Goal: Information Seeking & Learning: Find specific fact

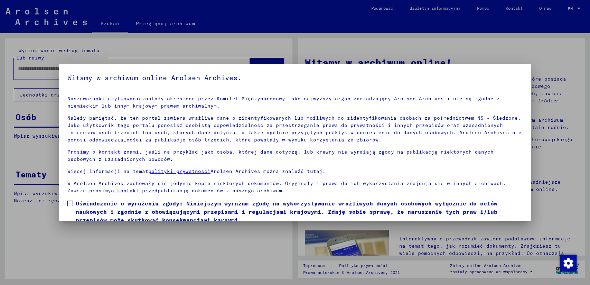
click at [69, 203] on span at bounding box center [70, 204] width 6 height 6
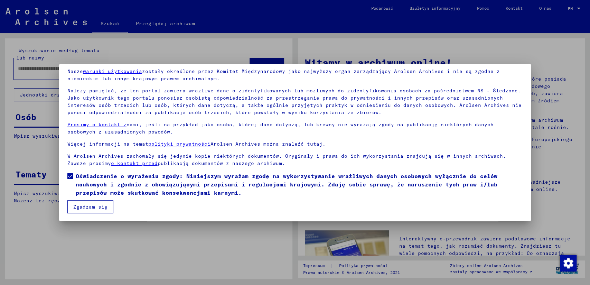
scroll to position [28, 0]
click at [90, 205] on button "Zgadzam się" at bounding box center [90, 205] width 46 height 13
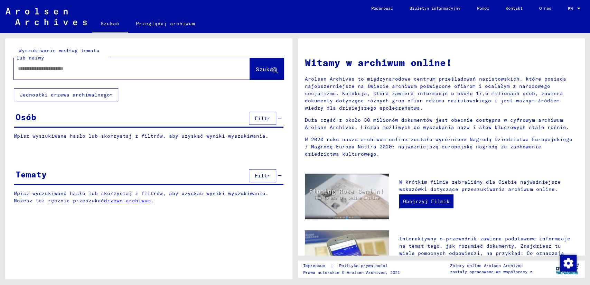
click at [67, 69] on input "text" at bounding box center [123, 68] width 211 height 7
type input "********"
click at [265, 66] on span "Szukać" at bounding box center [266, 69] width 21 height 7
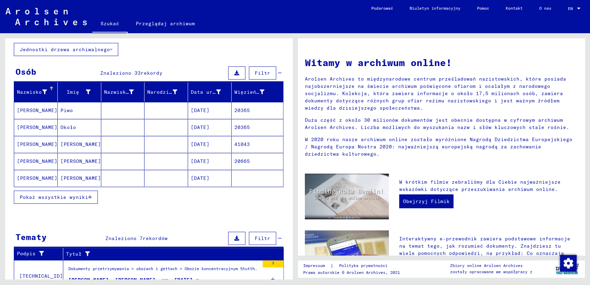
scroll to position [77, 0]
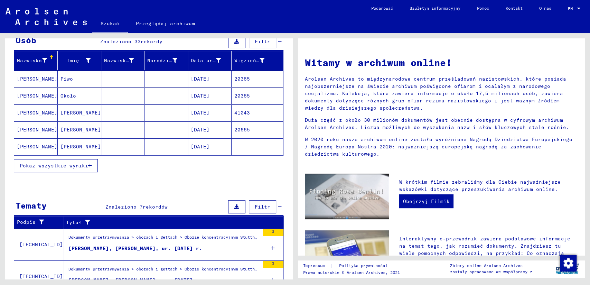
click at [56, 166] on span "Pokaż wszystkie wyniki" at bounding box center [54, 165] width 68 height 6
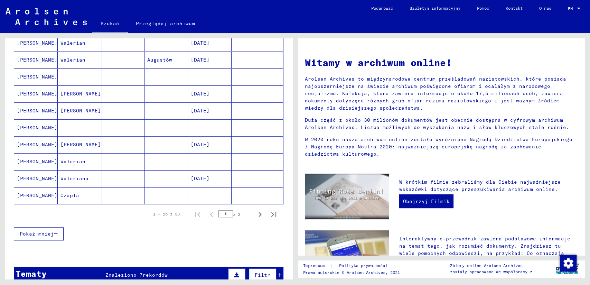
scroll to position [384, 0]
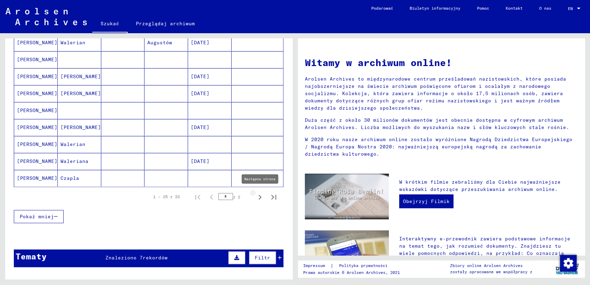
click at [259, 197] on icon "Następna strona" at bounding box center [260, 197] width 3 height 5
type input "*"
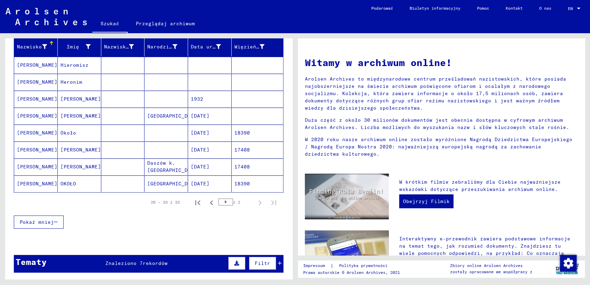
scroll to position [77, 0]
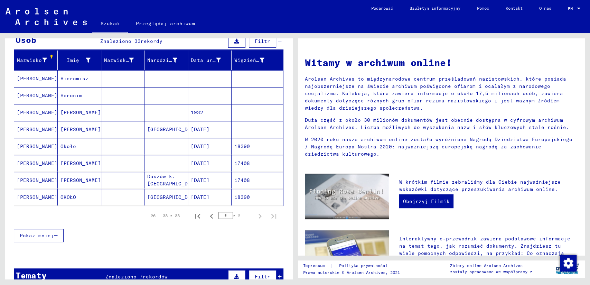
click at [34, 74] on mat-cell "[PERSON_NAME]" at bounding box center [36, 78] width 44 height 17
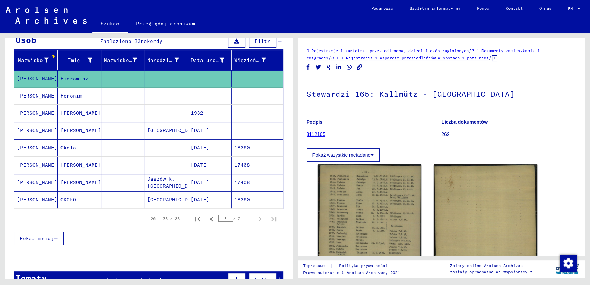
click at [33, 99] on mat-cell "[PERSON_NAME]" at bounding box center [36, 95] width 44 height 17
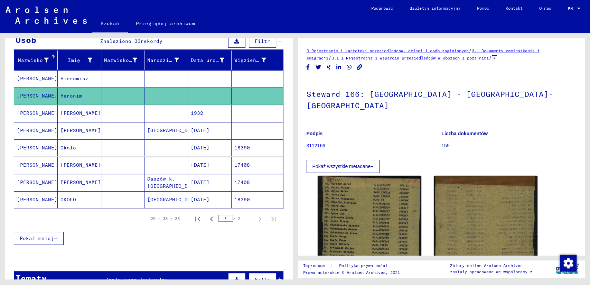
click at [34, 111] on mat-cell "[PERSON_NAME]" at bounding box center [36, 113] width 44 height 17
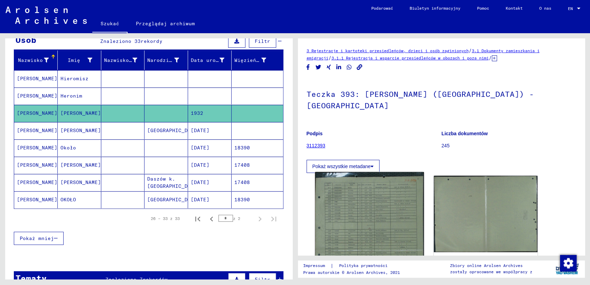
click at [350, 184] on img at bounding box center [369, 248] width 109 height 152
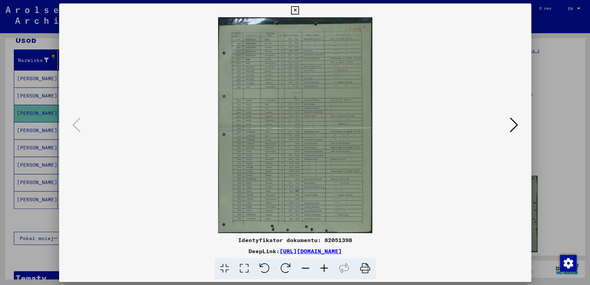
click at [350, 184] on img at bounding box center [295, 125] width 425 height 216
click at [324, 266] on icon at bounding box center [324, 268] width 19 height 21
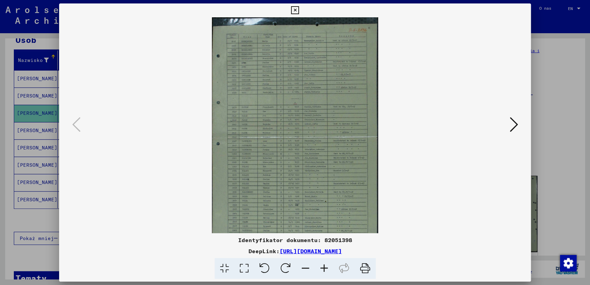
click at [324, 266] on icon at bounding box center [324, 268] width 19 height 21
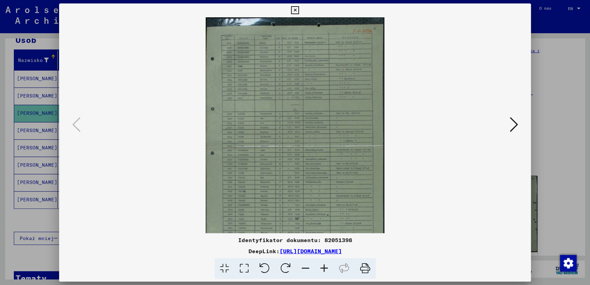
click at [324, 266] on icon at bounding box center [324, 268] width 19 height 21
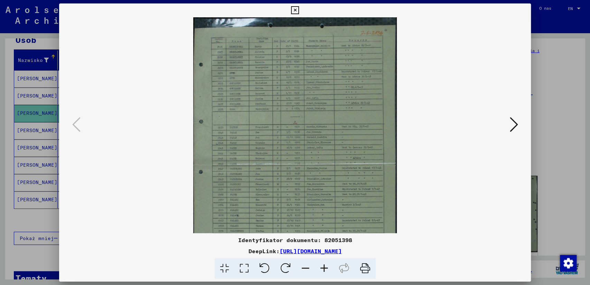
click at [324, 266] on icon at bounding box center [324, 268] width 19 height 21
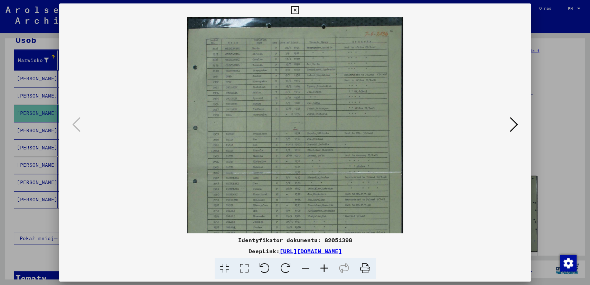
click at [324, 266] on icon at bounding box center [324, 268] width 19 height 21
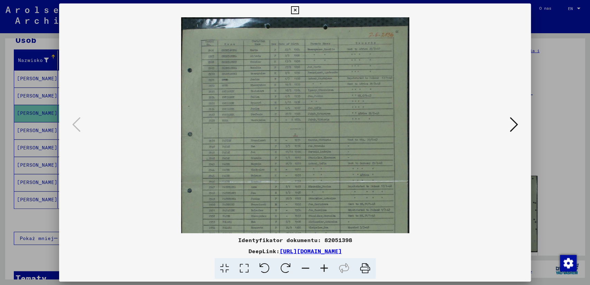
click at [324, 266] on icon at bounding box center [324, 268] width 19 height 21
click at [323, 266] on icon at bounding box center [324, 268] width 19 height 21
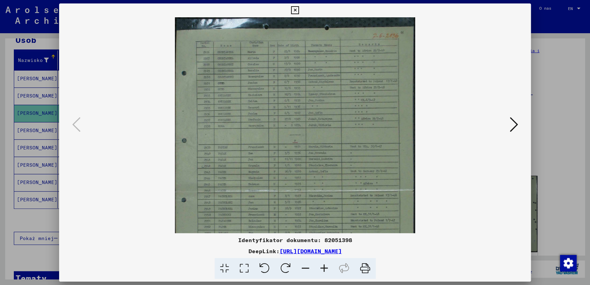
click at [323, 266] on icon at bounding box center [324, 268] width 19 height 21
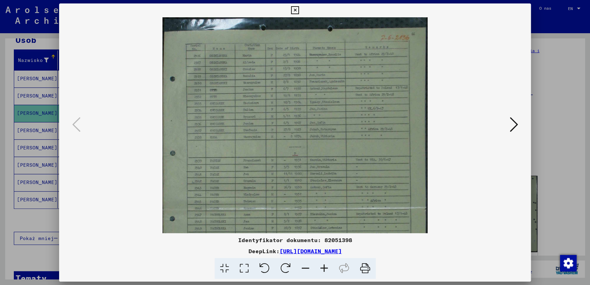
click at [322, 266] on icon at bounding box center [324, 268] width 19 height 21
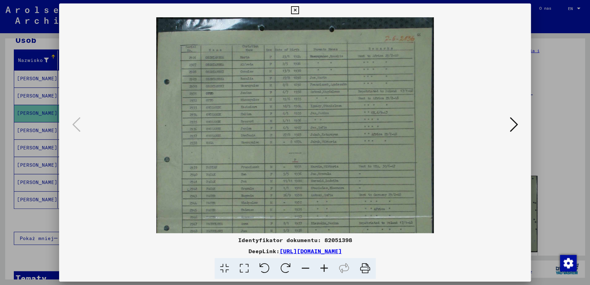
click at [322, 266] on icon at bounding box center [324, 268] width 19 height 21
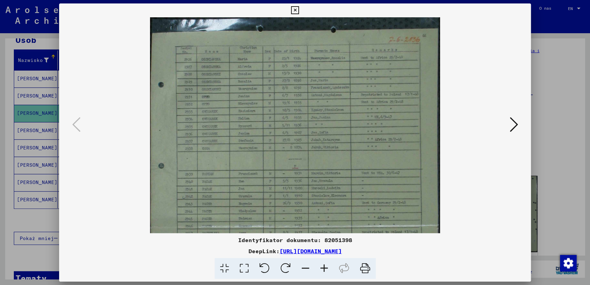
click at [322, 266] on icon at bounding box center [324, 268] width 19 height 21
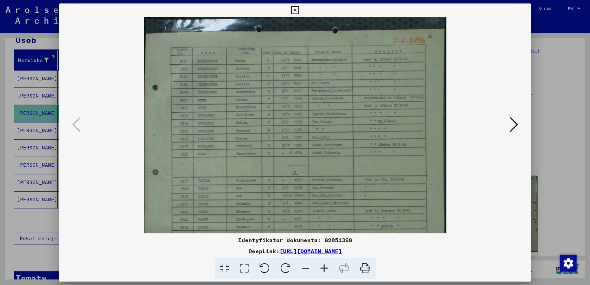
click at [320, 266] on icon at bounding box center [324, 268] width 19 height 21
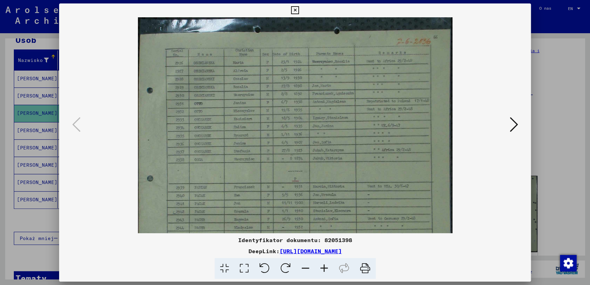
click at [320, 266] on icon at bounding box center [324, 268] width 19 height 21
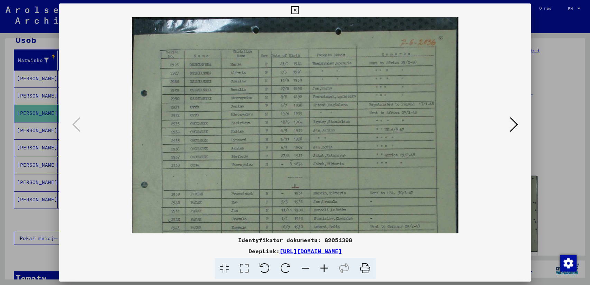
click at [320, 266] on icon at bounding box center [324, 268] width 19 height 21
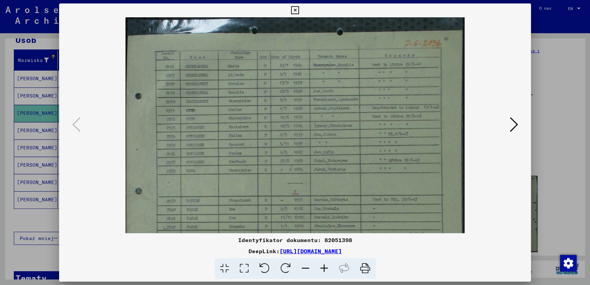
click at [320, 266] on icon at bounding box center [324, 268] width 19 height 21
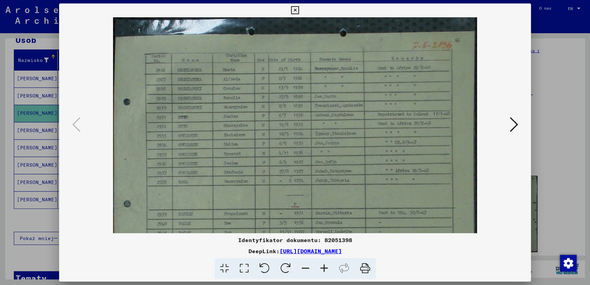
click at [320, 266] on icon at bounding box center [324, 268] width 19 height 21
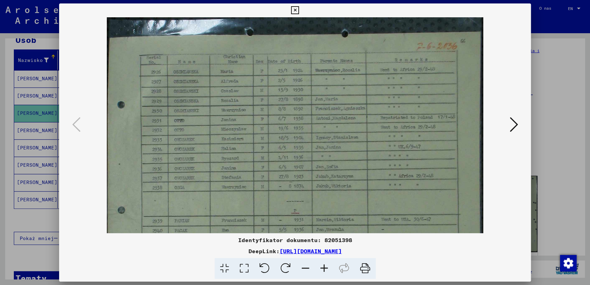
click at [320, 266] on icon at bounding box center [324, 268] width 19 height 21
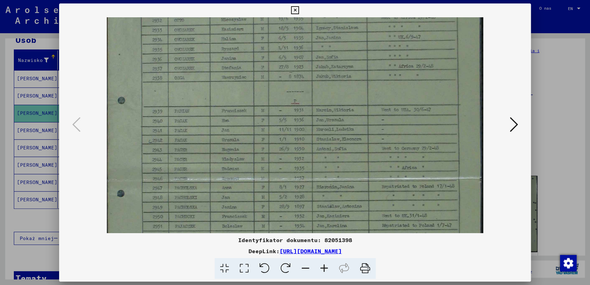
scroll to position [119, 0]
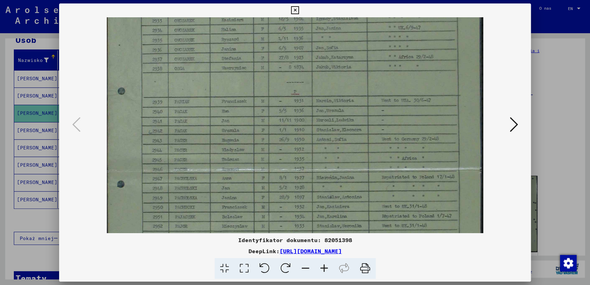
drag, startPoint x: 301, startPoint y: 176, endPoint x: 320, endPoint y: 78, distance: 100.1
click at [302, 57] on img at bounding box center [295, 161] width 376 height 527
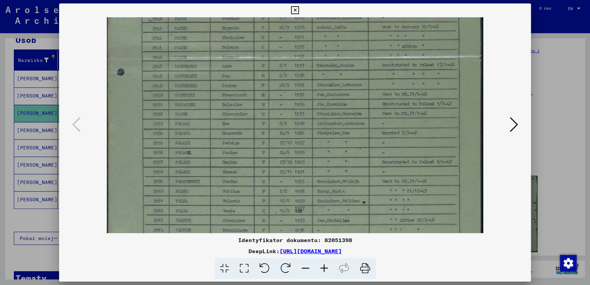
scroll to position [233, 0]
drag, startPoint x: 325, startPoint y: 173, endPoint x: 326, endPoint y: 55, distance: 118.2
click at [326, 55] on img at bounding box center [295, 48] width 376 height 527
click at [293, 9] on icon at bounding box center [295, 10] width 8 height 8
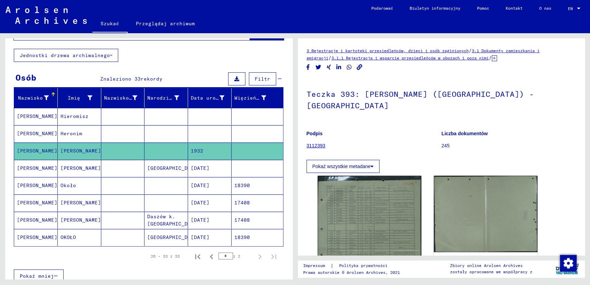
scroll to position [39, 0]
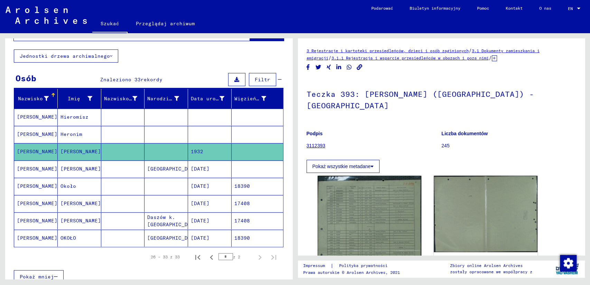
click at [37, 236] on mat-cell "[PERSON_NAME]" at bounding box center [36, 238] width 44 height 17
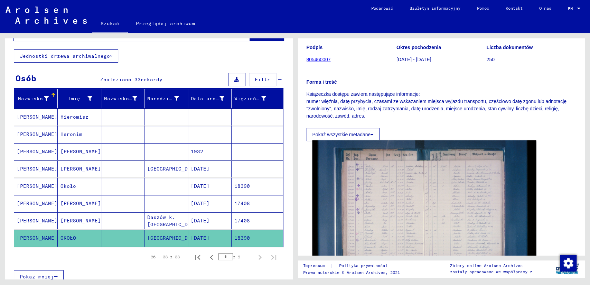
scroll to position [115, 0]
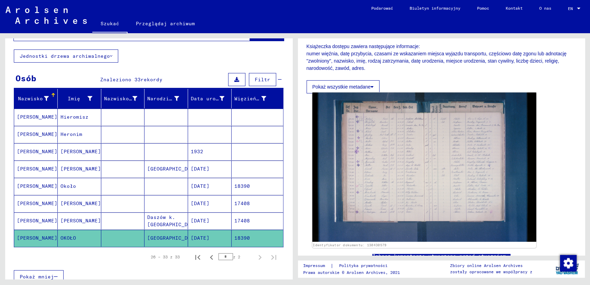
click at [399, 134] on img at bounding box center [424, 167] width 224 height 149
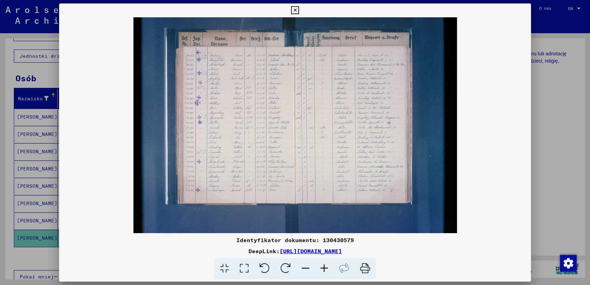
click at [326, 268] on icon at bounding box center [324, 268] width 19 height 21
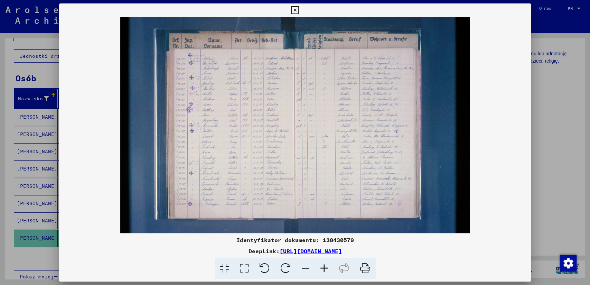
click at [326, 268] on icon at bounding box center [324, 268] width 19 height 21
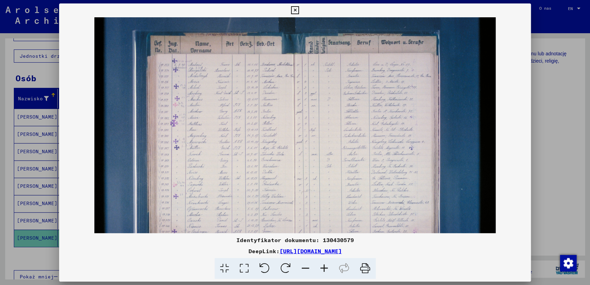
click at [326, 268] on icon at bounding box center [324, 268] width 19 height 21
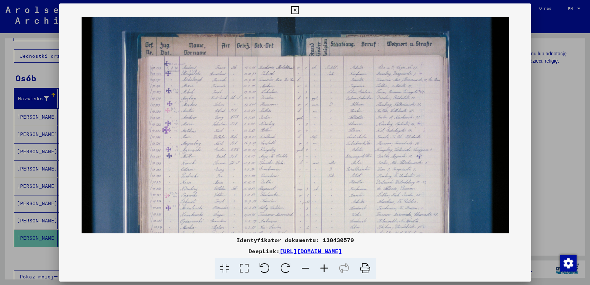
click at [326, 268] on icon at bounding box center [324, 268] width 19 height 21
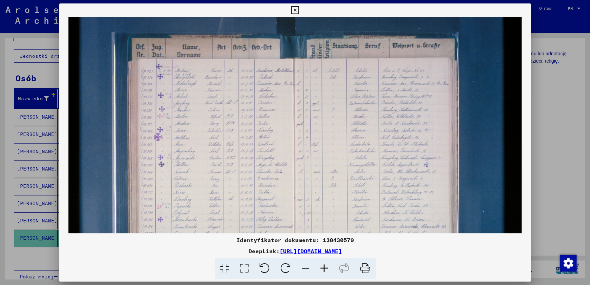
click at [326, 268] on icon at bounding box center [324, 268] width 19 height 21
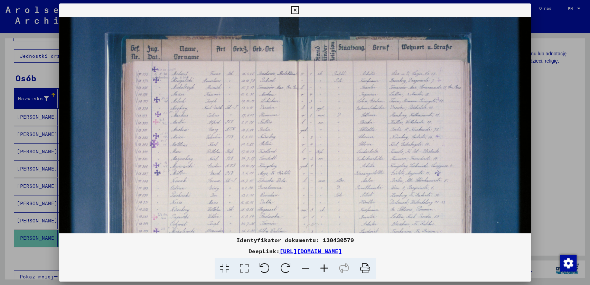
click at [326, 268] on icon at bounding box center [324, 268] width 19 height 21
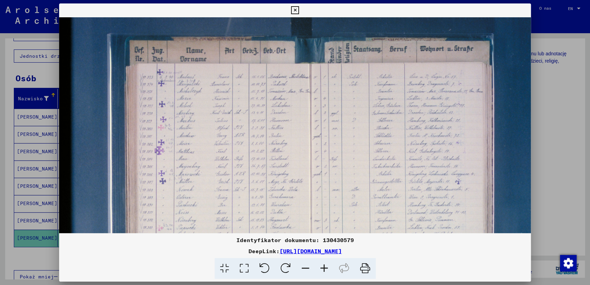
click at [326, 268] on icon at bounding box center [324, 268] width 19 height 21
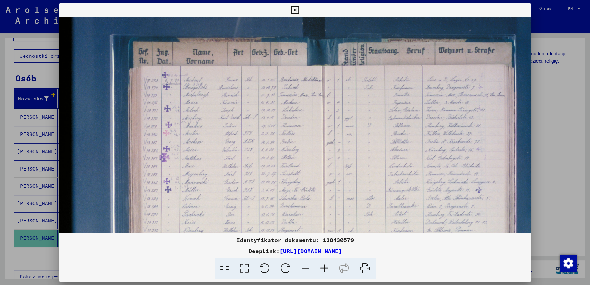
click at [326, 268] on icon at bounding box center [324, 268] width 19 height 21
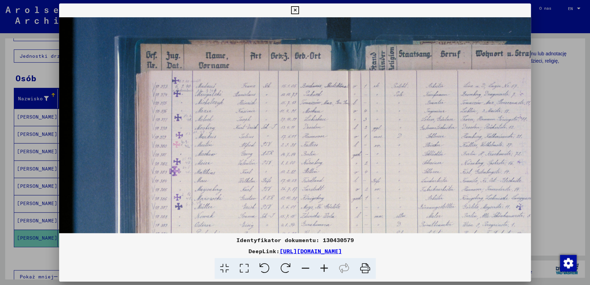
click at [326, 268] on icon at bounding box center [324, 268] width 19 height 21
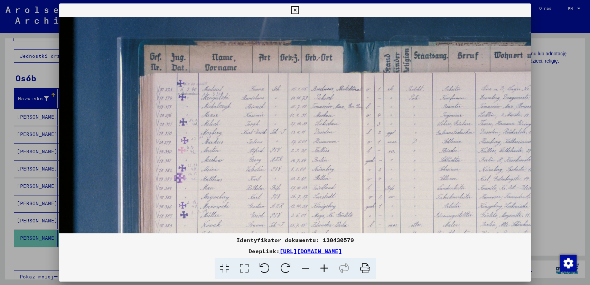
click at [326, 268] on icon at bounding box center [324, 268] width 19 height 21
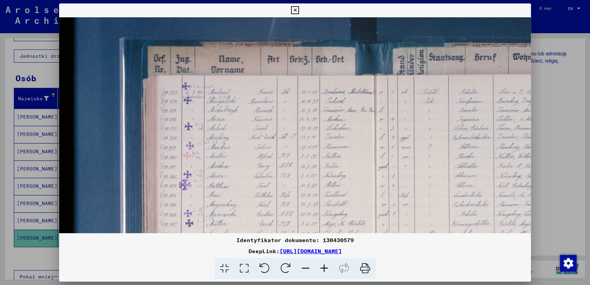
click at [326, 268] on icon at bounding box center [324, 268] width 19 height 21
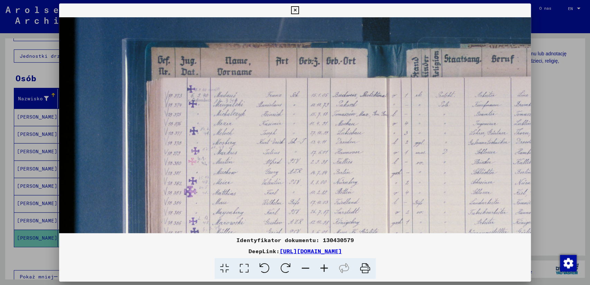
click at [326, 268] on icon at bounding box center [324, 268] width 19 height 21
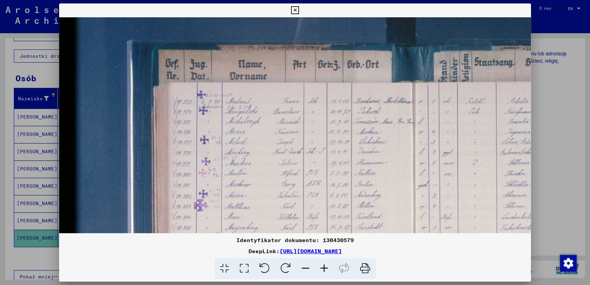
click at [326, 268] on icon at bounding box center [324, 268] width 19 height 21
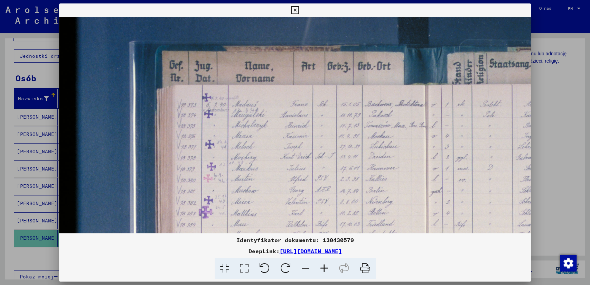
click at [326, 268] on icon at bounding box center [324, 268] width 19 height 21
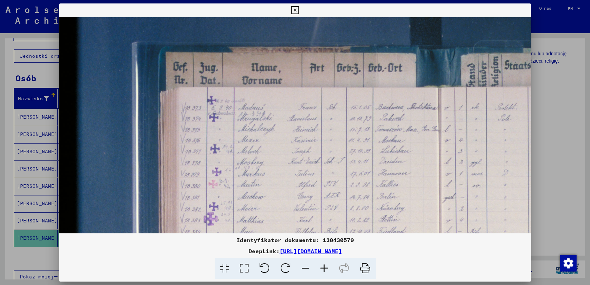
click at [326, 268] on icon at bounding box center [324, 268] width 19 height 21
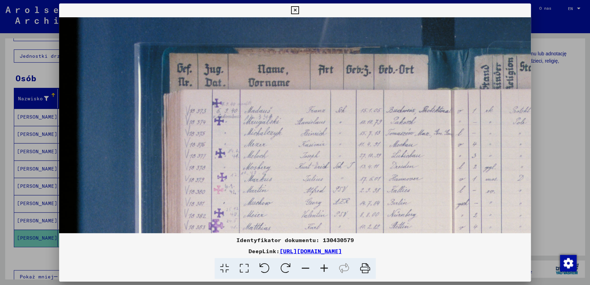
click at [326, 268] on icon at bounding box center [324, 268] width 19 height 21
drag, startPoint x: 326, startPoint y: 268, endPoint x: 329, endPoint y: 262, distance: 6.5
click at [326, 268] on icon at bounding box center [324, 268] width 19 height 21
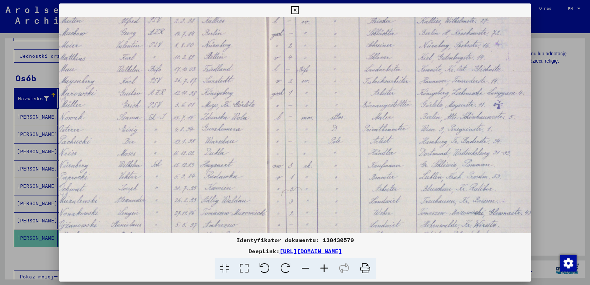
drag, startPoint x: 358, startPoint y: 188, endPoint x: 183, endPoint y: 22, distance: 241.9
click at [183, 22] on img at bounding box center [269, 111] width 790 height 527
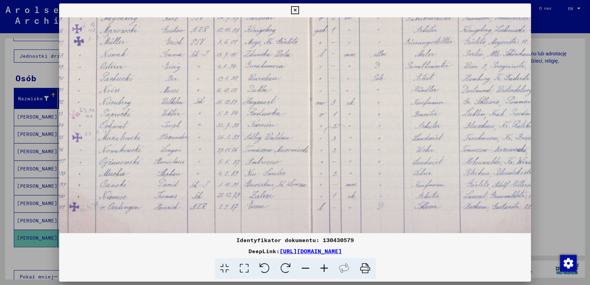
scroll to position [232, 142]
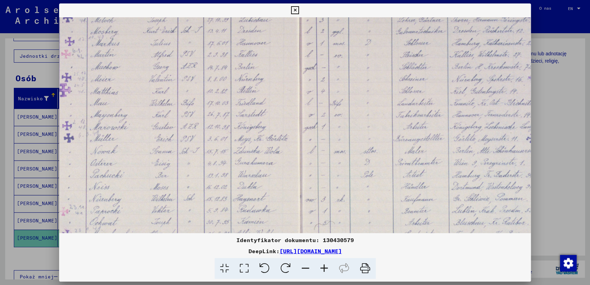
drag, startPoint x: 217, startPoint y: 191, endPoint x: 249, endPoint y: 237, distance: 55.8
click at [249, 237] on div "Identyfikator dokumentu: 130430579 DeepLink: [URL][DOMAIN_NAME]" at bounding box center [295, 141] width 472 height 276
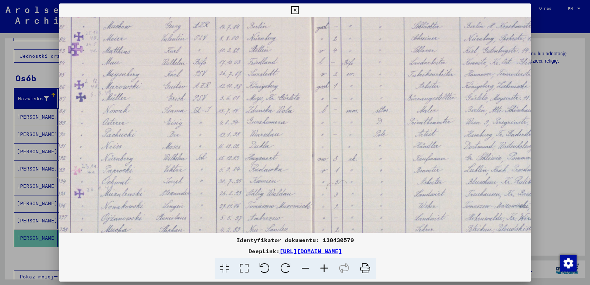
scroll to position [176, 140]
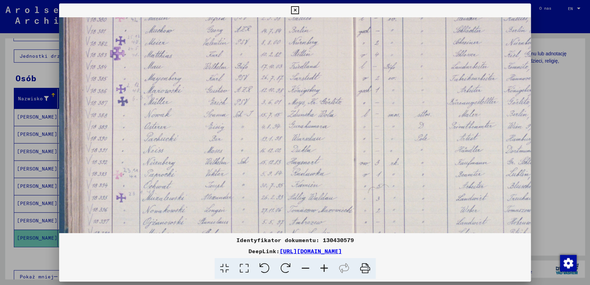
drag, startPoint x: 252, startPoint y: 110, endPoint x: 314, endPoint y: 82, distance: 68.4
click at [315, 79] on img at bounding box center [356, 108] width 790 height 527
